Goal: Find contact information: Find contact information

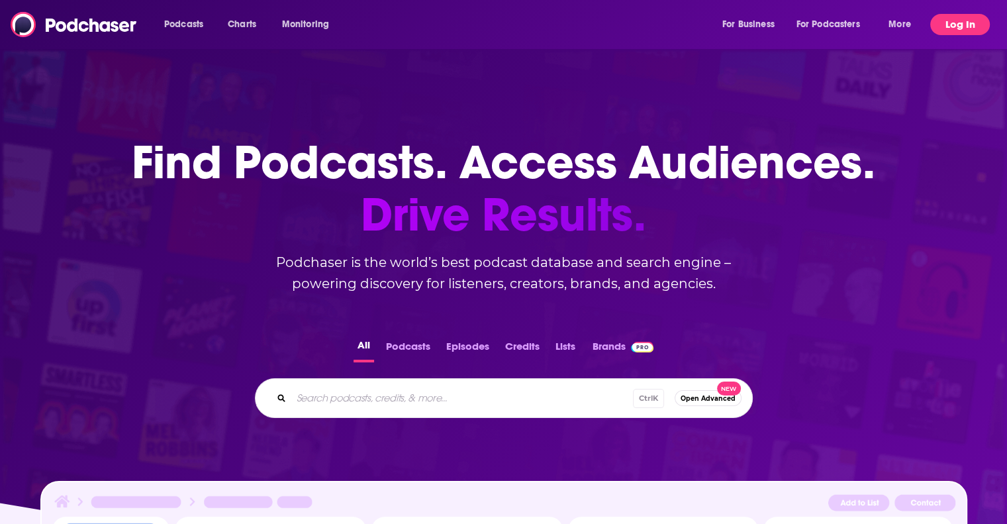
click at [959, 16] on button "Log In" at bounding box center [960, 24] width 60 height 21
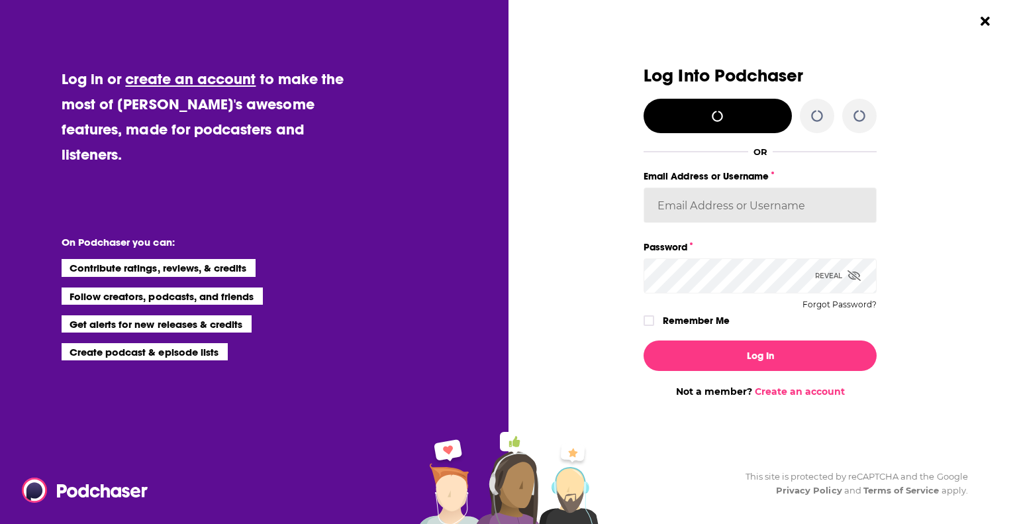
type input "hpoole"
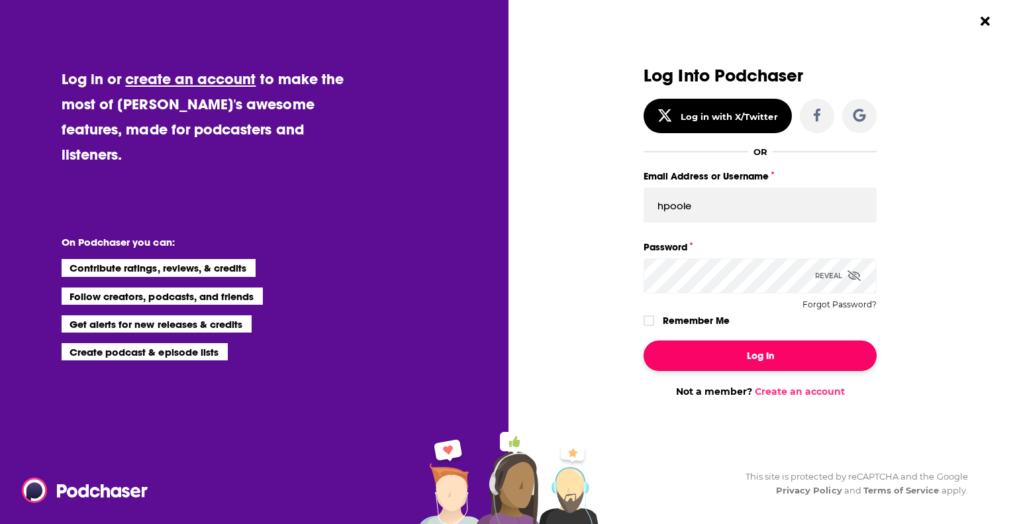
click at [713, 362] on button "Log In" at bounding box center [760, 355] width 233 height 30
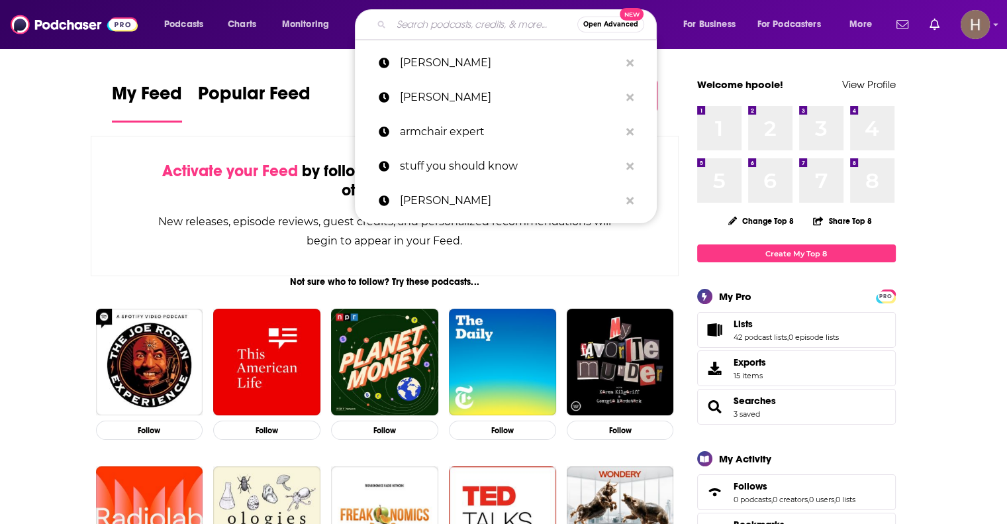
click at [424, 26] on input "Search podcasts, credits, & more..." at bounding box center [484, 24] width 186 height 21
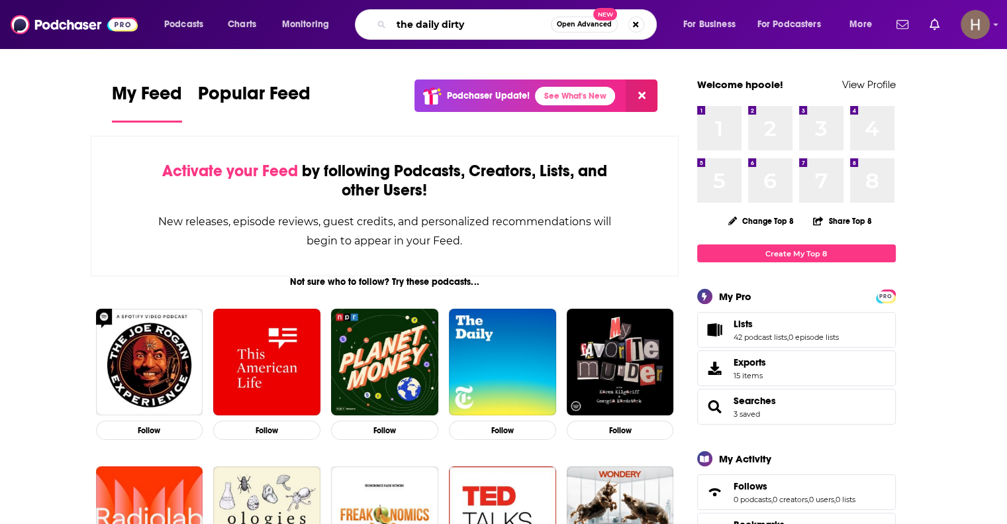
type input "the daily dirty"
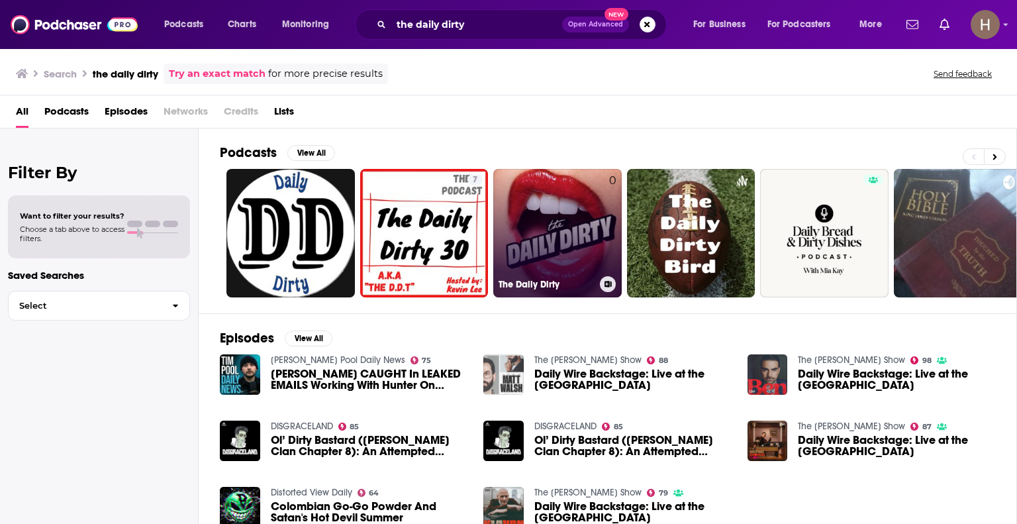
click at [572, 240] on link "0 The Daily Dirty" at bounding box center [557, 233] width 128 height 128
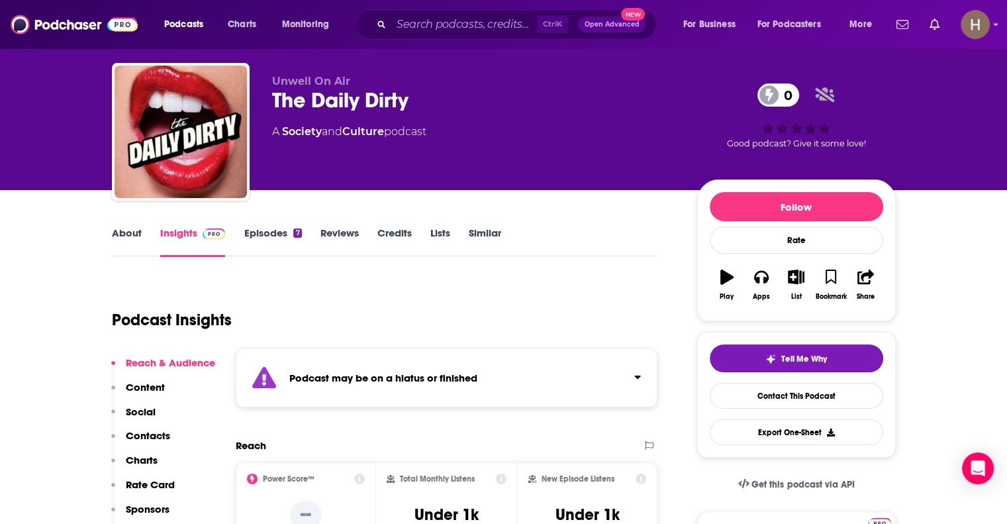
scroll to position [7, 0]
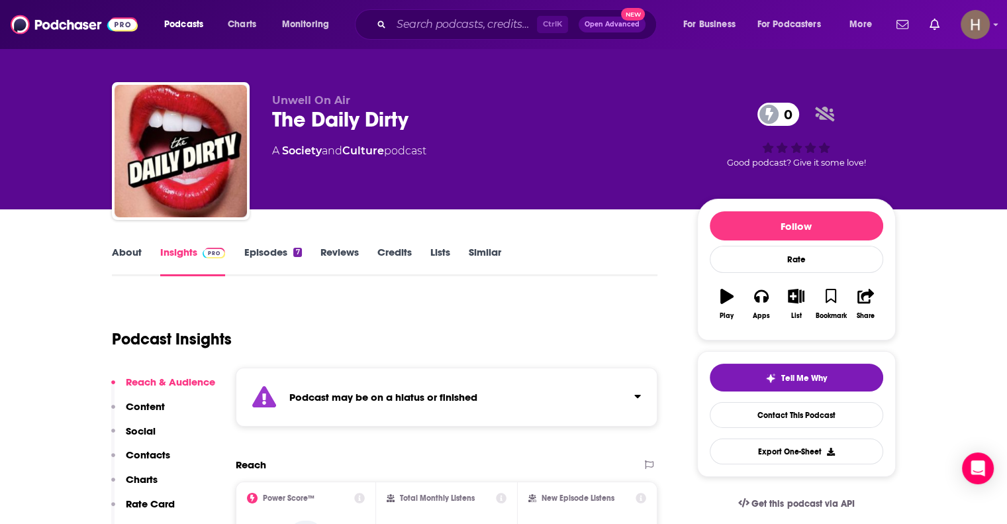
click at [141, 456] on p "Contacts" at bounding box center [148, 454] width 44 height 13
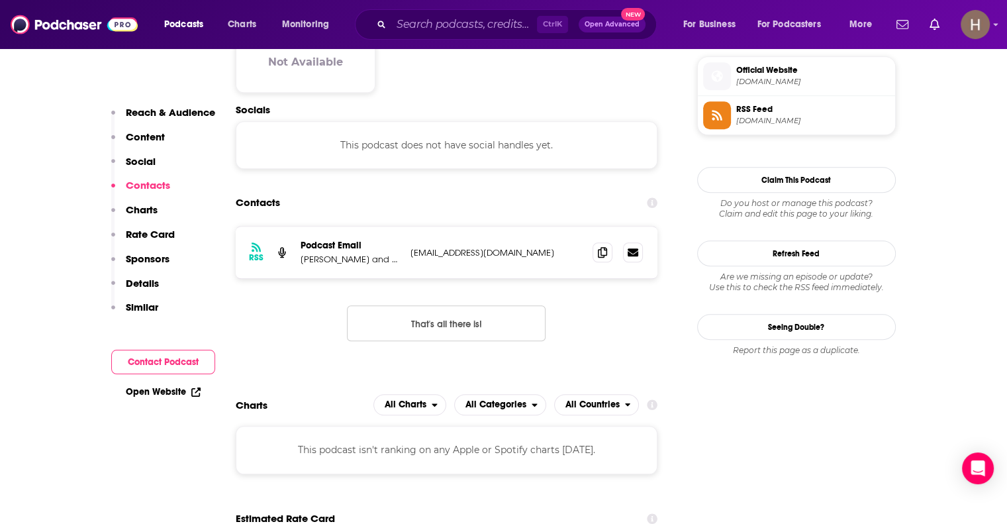
scroll to position [968, 0]
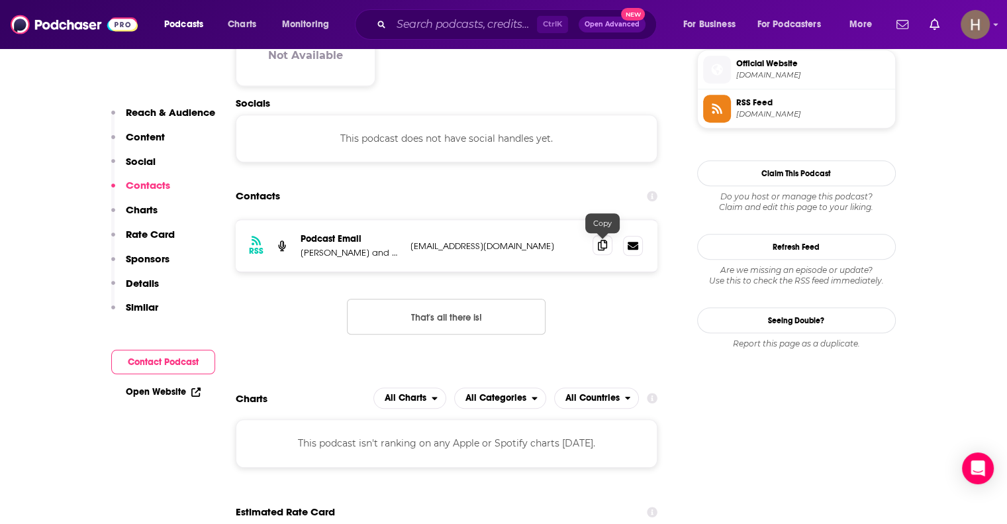
click at [596, 248] on span at bounding box center [603, 245] width 20 height 20
